Goal: Communication & Community: Ask a question

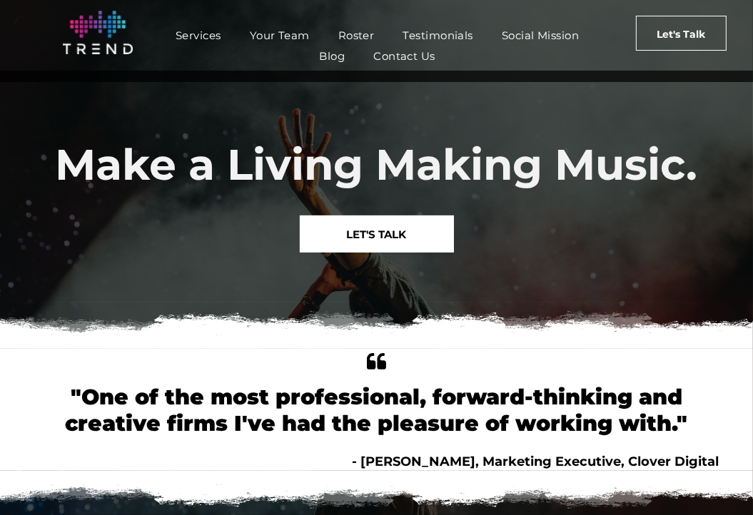
click at [408, 49] on span "Contact Us" at bounding box center [404, 56] width 62 height 21
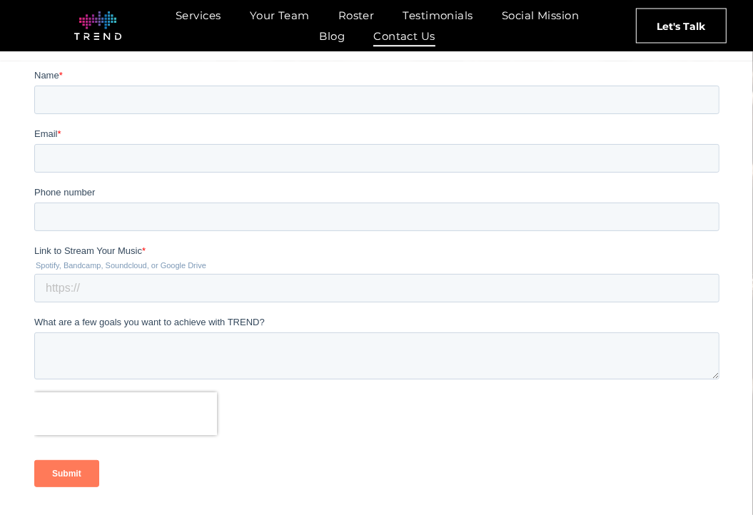
scroll to position [203, 0]
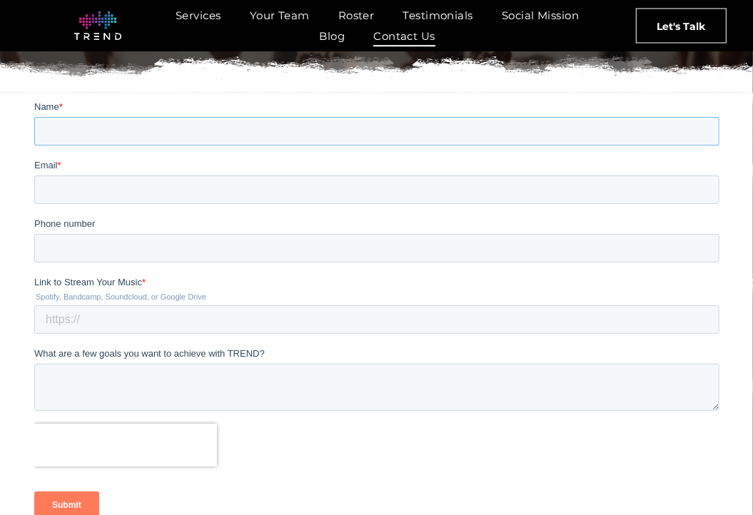
click at [114, 138] on input "Name *" at bounding box center [376, 131] width 685 height 29
type input "[PERSON_NAME]"
type input "[EMAIL_ADDRESS][DOMAIN_NAME]"
type input "5017000000"
click at [126, 315] on input "Link to Stream Your Music *" at bounding box center [376, 319] width 685 height 29
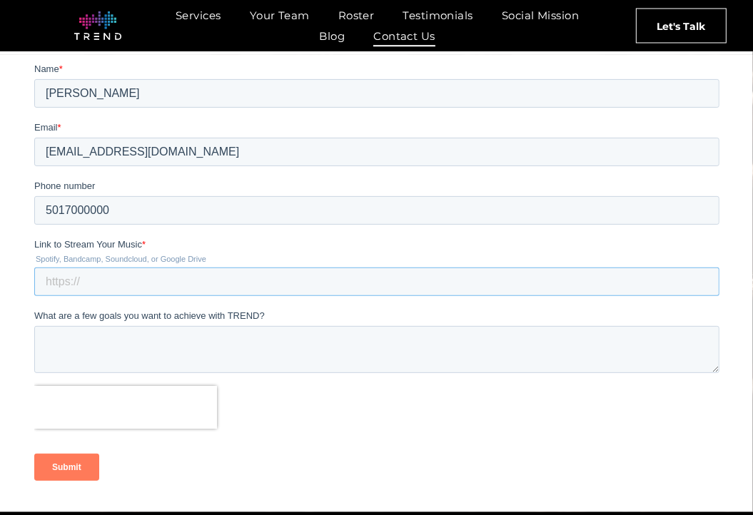
scroll to position [274, 0]
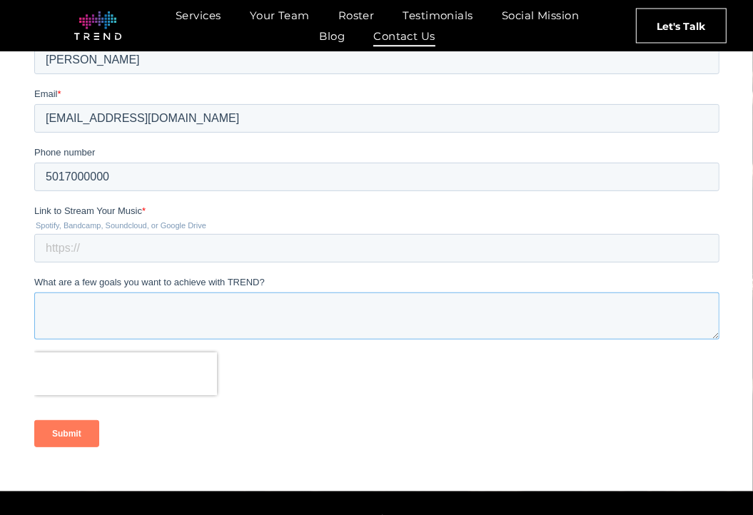
click at [132, 323] on textarea "What are a few goals you want to achieve with TREND?" at bounding box center [376, 315] width 685 height 47
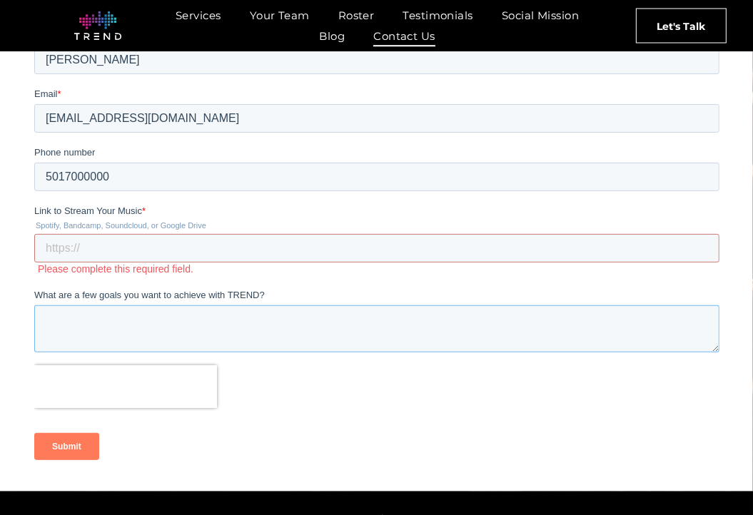
paste textarea "Good morning. I am giving away my late husband’s Yamaha Baby Grand Piano, model…"
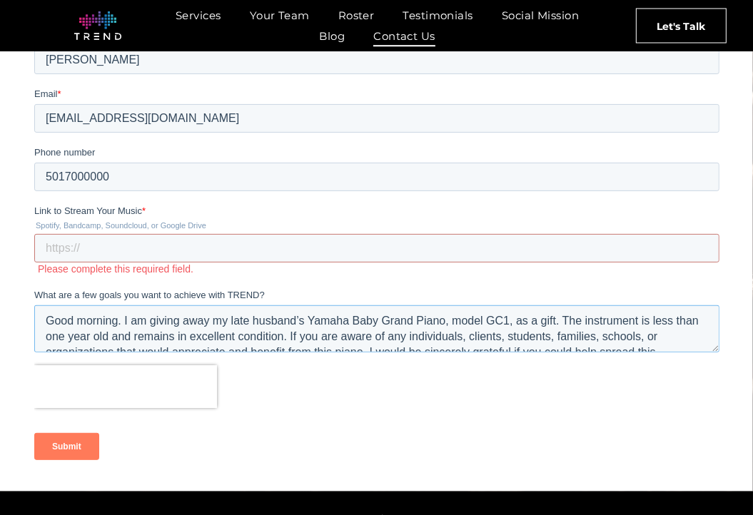
scroll to position [54, 0]
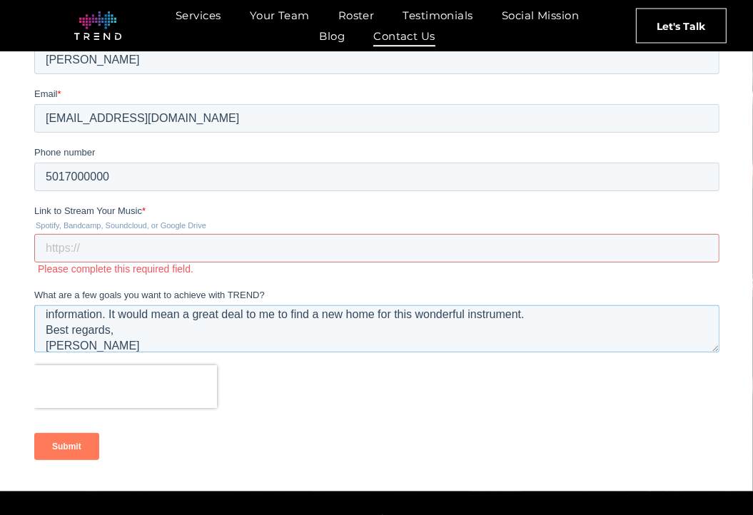
type textarea "Good morning. I am giving away my late husband’s Yamaha Baby Grand Piano, model…"
click at [71, 240] on input "Link to Stream Your Music *" at bounding box center [376, 248] width 685 height 29
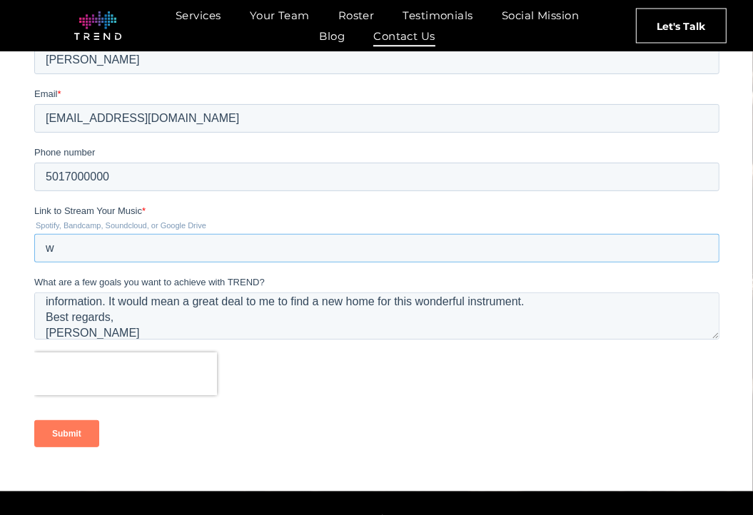
type input "w"
click at [54, 432] on input "Submit" at bounding box center [66, 433] width 65 height 27
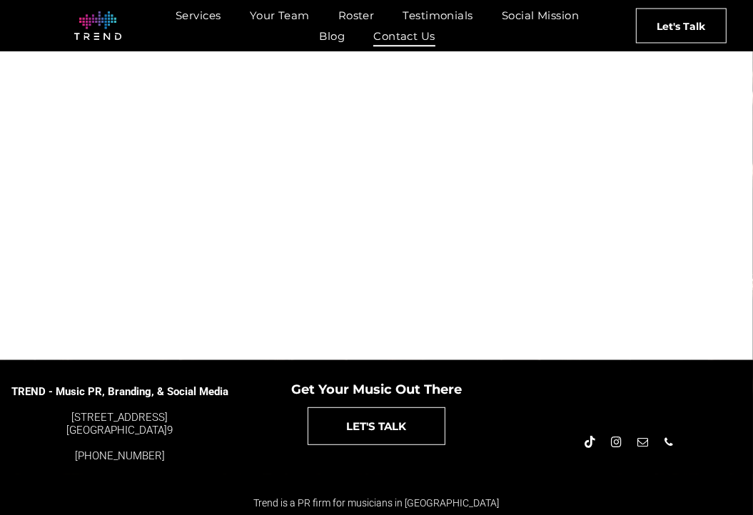
scroll to position [0, 0]
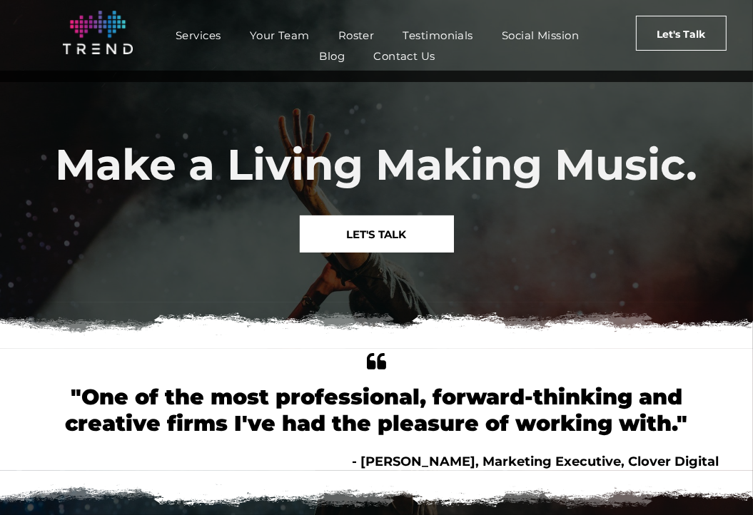
click at [411, 51] on span "Contact Us" at bounding box center [404, 56] width 62 height 21
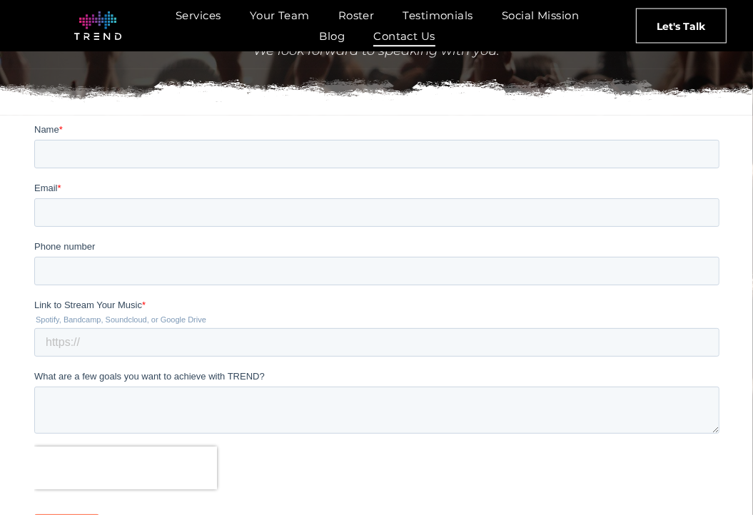
scroll to position [165, 0]
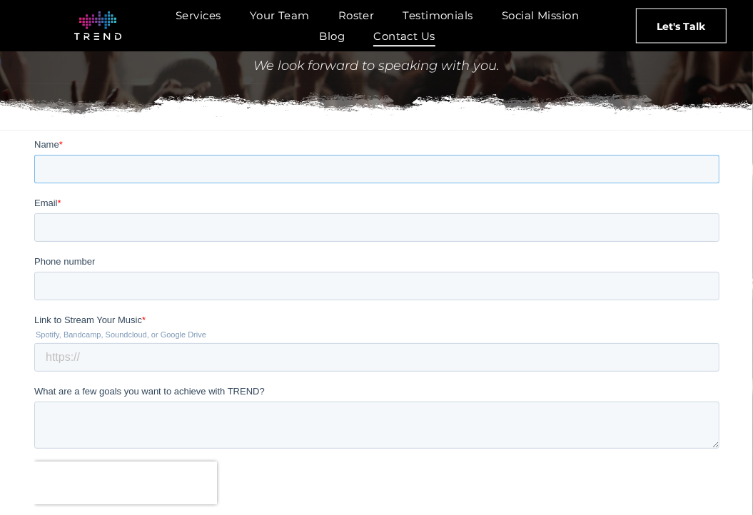
drag, startPoint x: 233, startPoint y: 172, endPoint x: 230, endPoint y: 183, distance: 12.0
click at [233, 172] on input "Name *" at bounding box center [376, 169] width 685 height 29
type input "[PERSON_NAME]"
type input "[EMAIL_ADDRESS][DOMAIN_NAME]"
type input "5017000000"
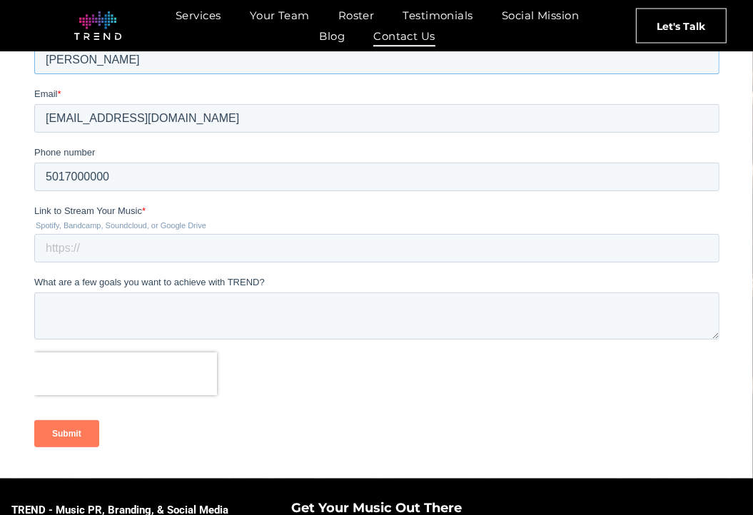
scroll to position [307, 0]
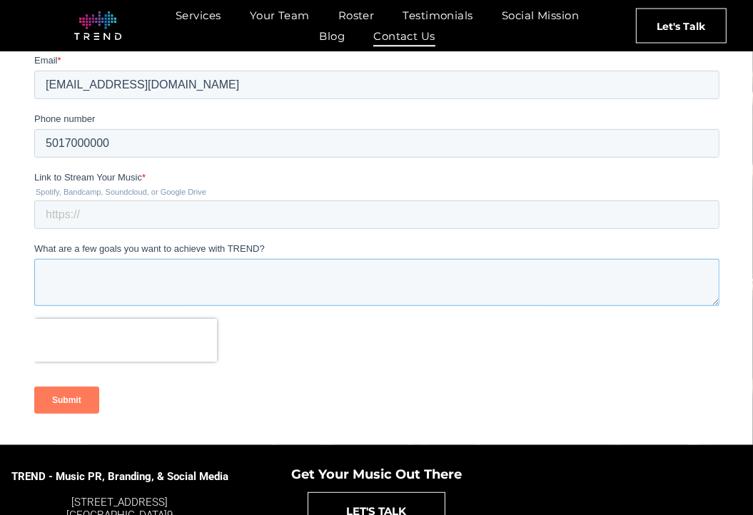
click at [98, 280] on textarea "What are a few goals you want to achieve with TREND?" at bounding box center [376, 283] width 685 height 47
paste textarea "Good morning. I am giving away my late husband’s Yamaha Baby Grand Piano, model…"
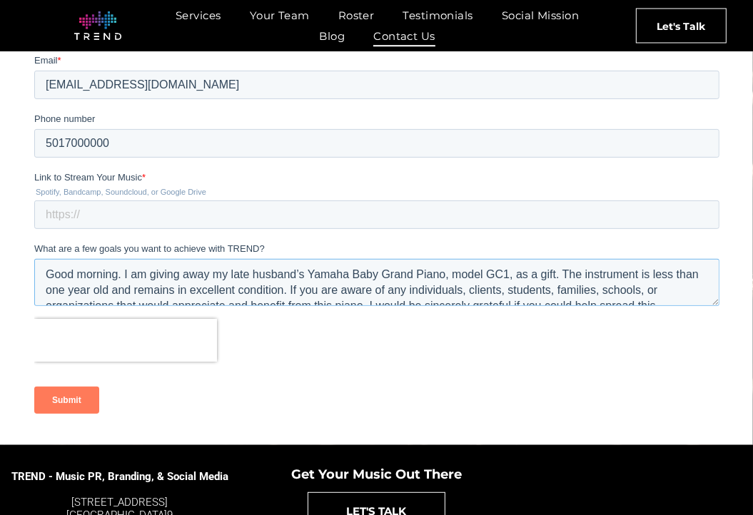
scroll to position [54, 0]
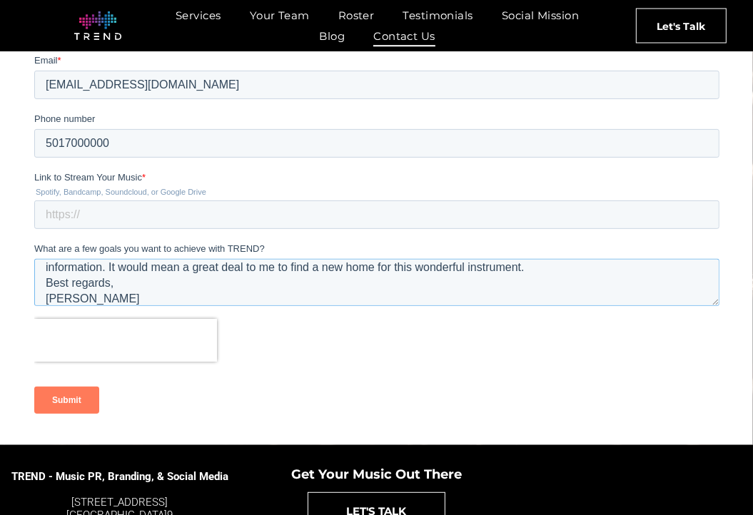
type textarea "Good morning. I am giving away my late husband’s Yamaha Baby Grand Piano, model…"
click at [73, 401] on input "Submit" at bounding box center [66, 400] width 65 height 27
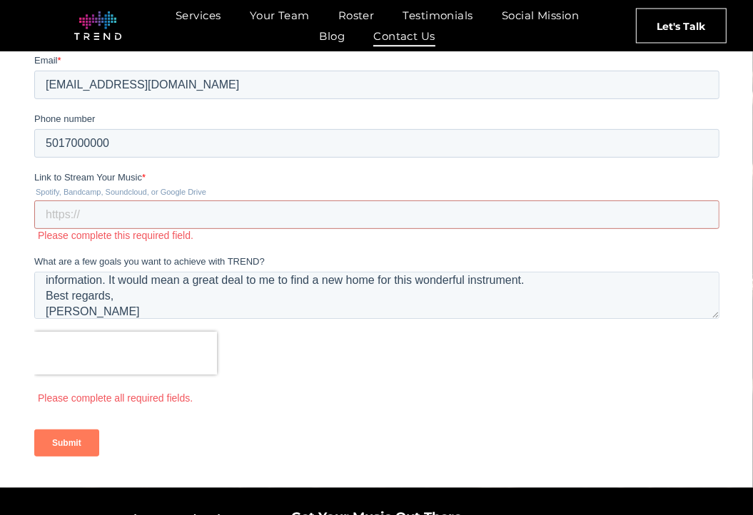
scroll to position [439, 0]
